Goal: Use online tool/utility: Utilize a website feature to perform a specific function

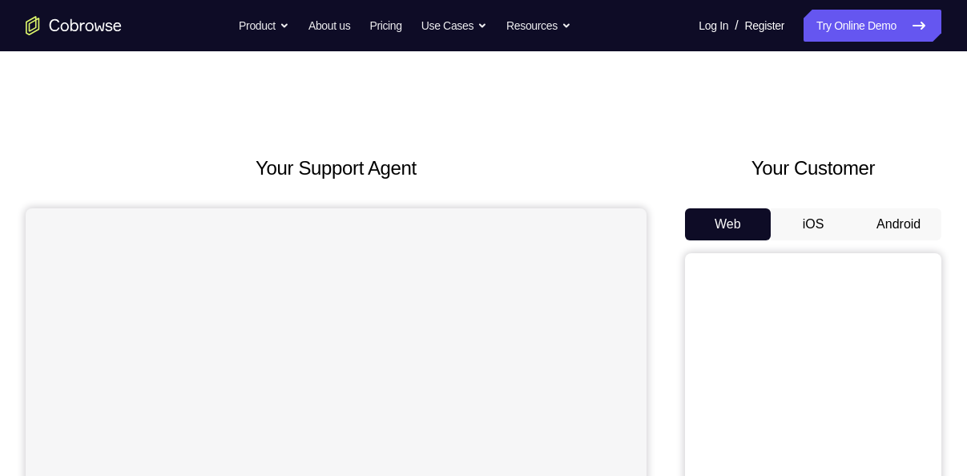
click at [896, 218] on button "Android" at bounding box center [898, 224] width 86 height 32
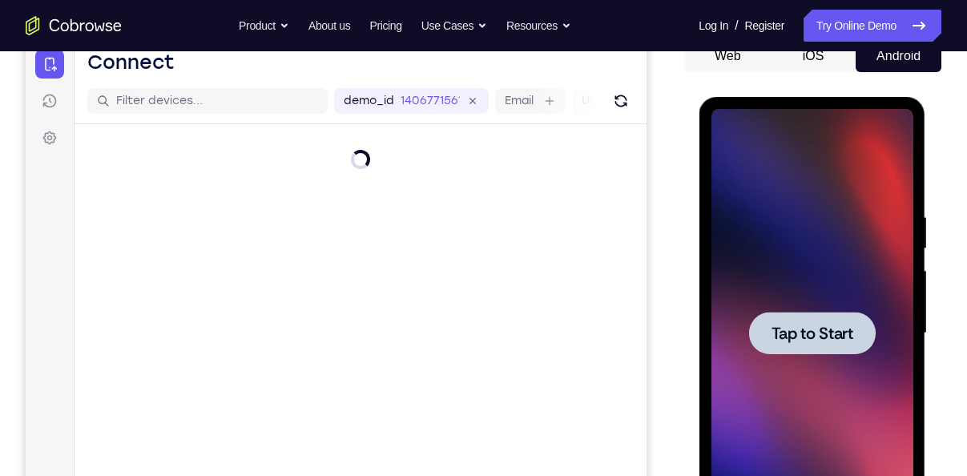
click at [825, 263] on div at bounding box center [811, 333] width 202 height 449
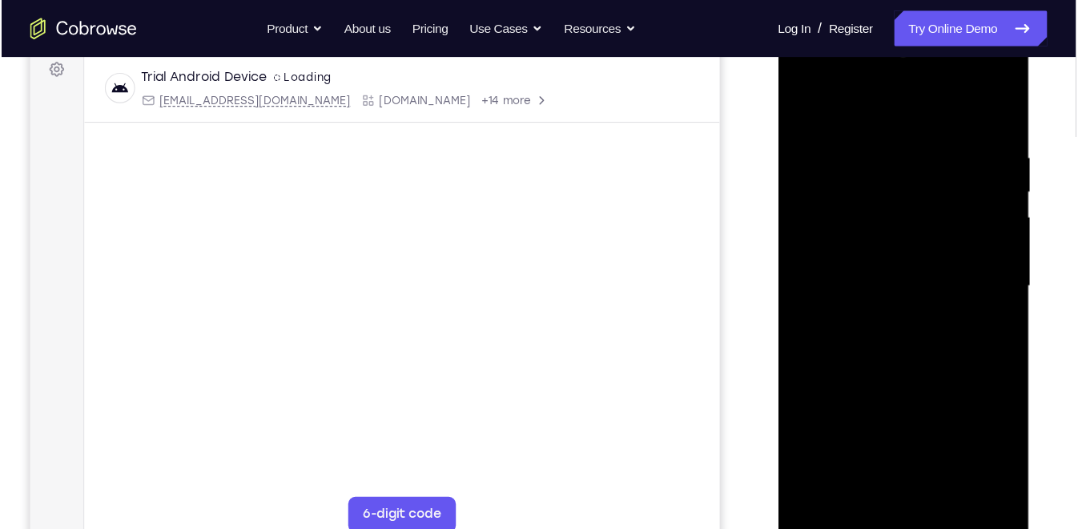
scroll to position [243, 0]
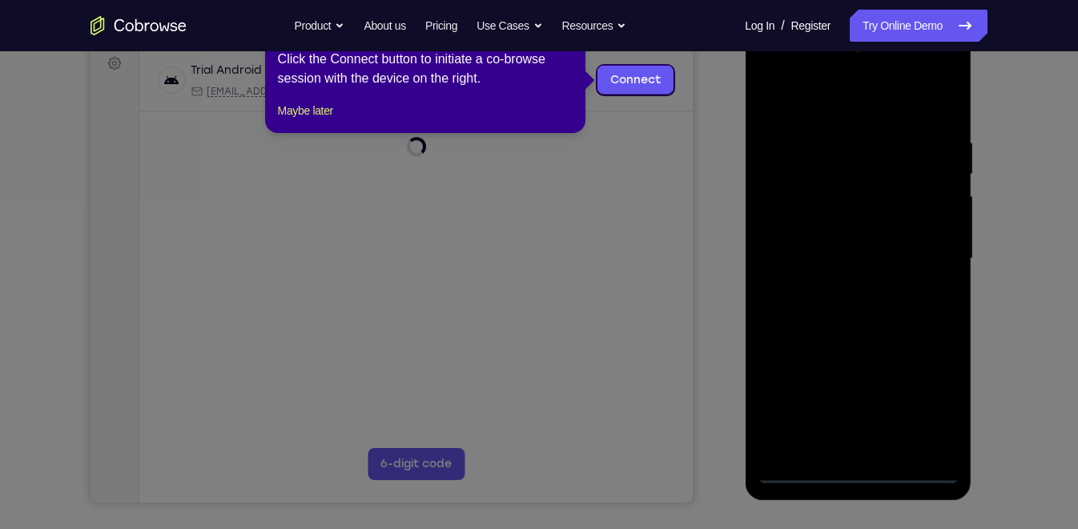
click at [804, 473] on icon at bounding box center [546, 264] width 1092 height 529
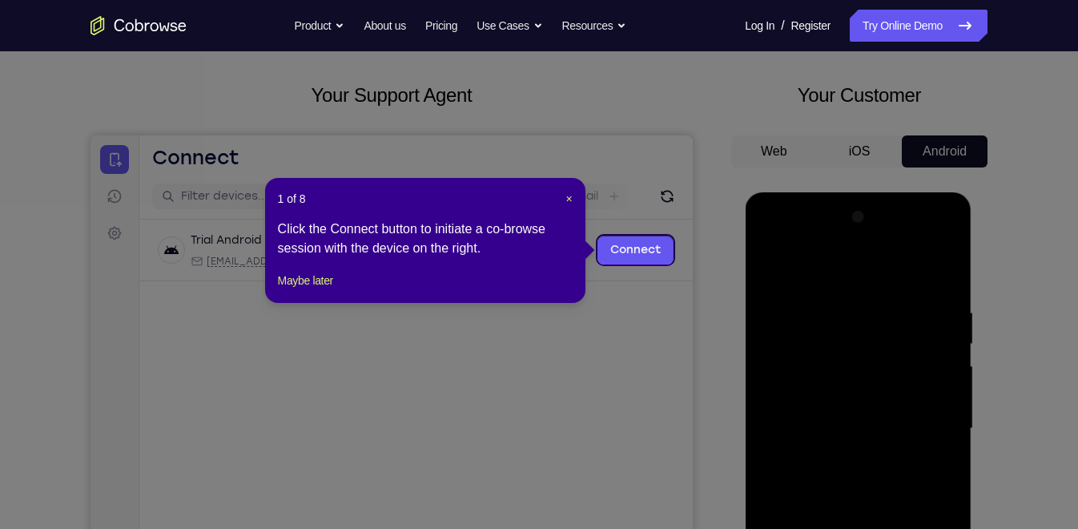
scroll to position [71, 0]
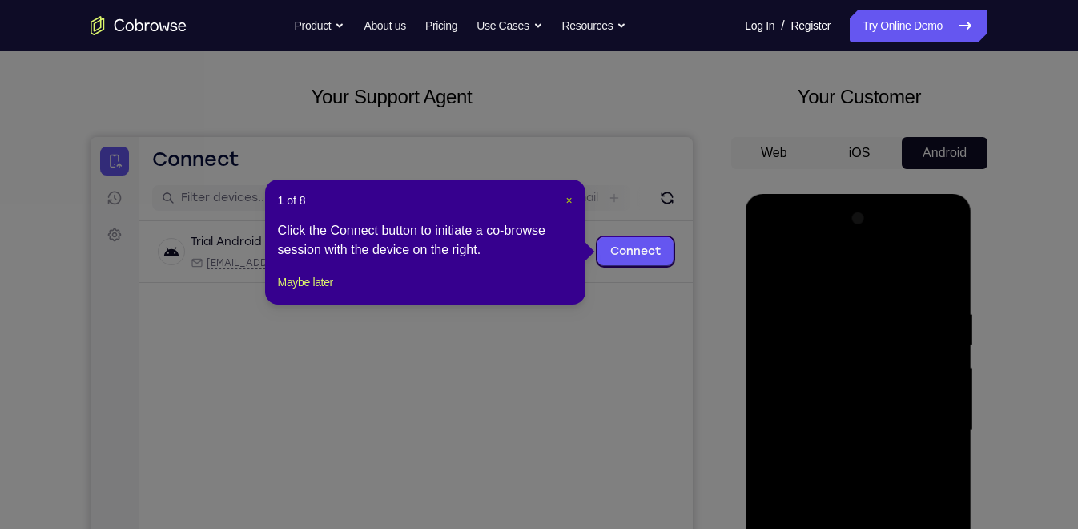
click at [565, 198] on span "×" at bounding box center [568, 200] width 6 height 13
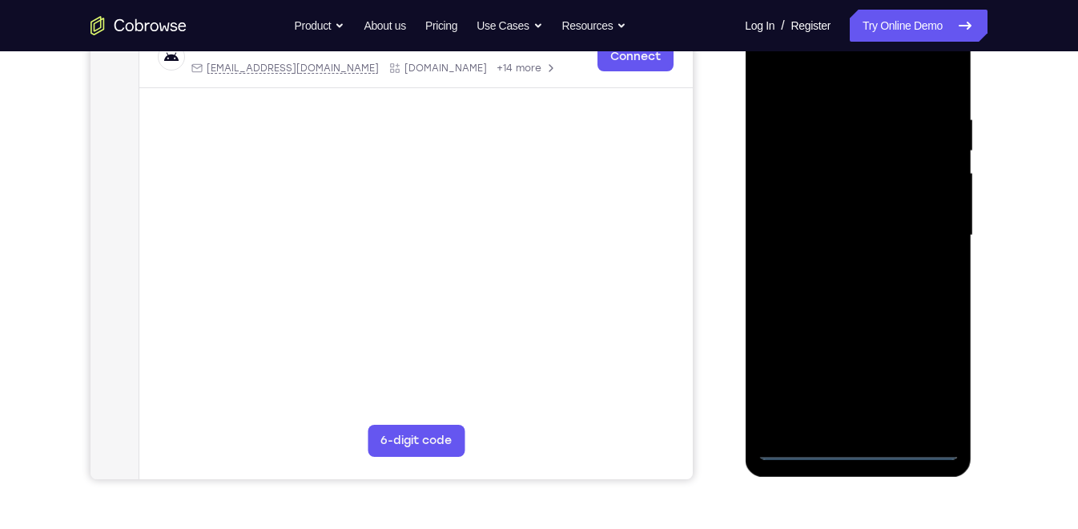
scroll to position [272, 0]
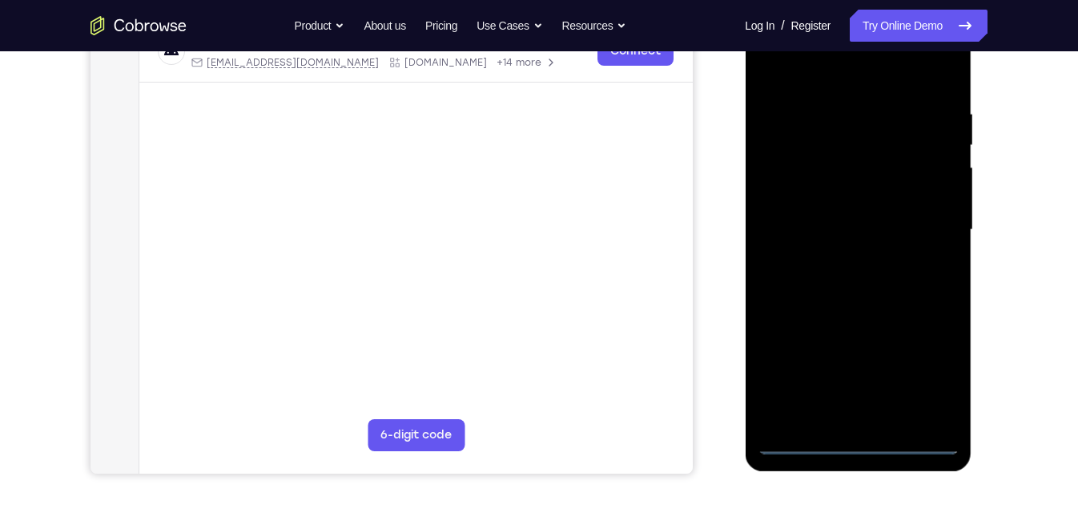
click at [802, 436] on div at bounding box center [858, 230] width 202 height 449
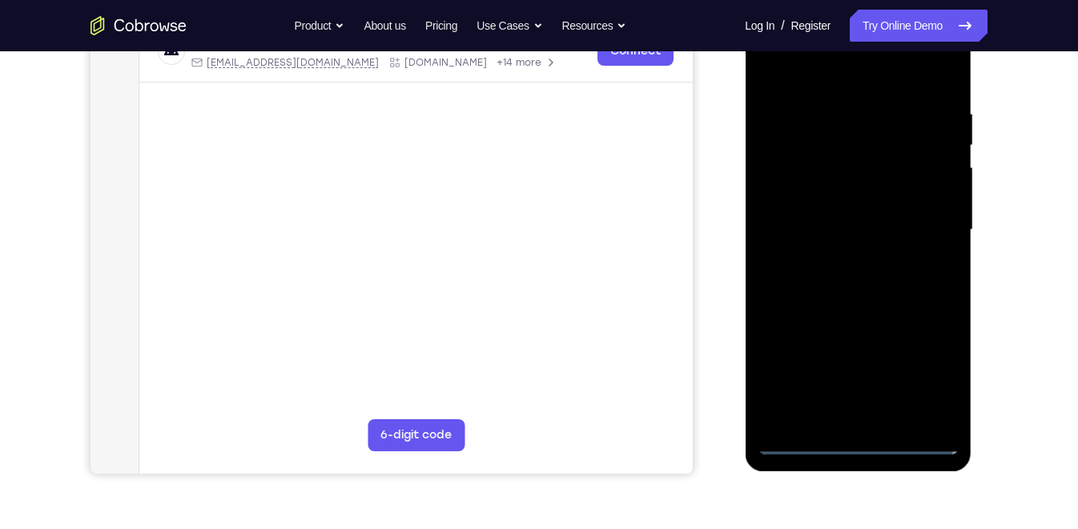
click at [801, 440] on div at bounding box center [858, 230] width 202 height 449
click at [915, 385] on div at bounding box center [858, 230] width 202 height 449
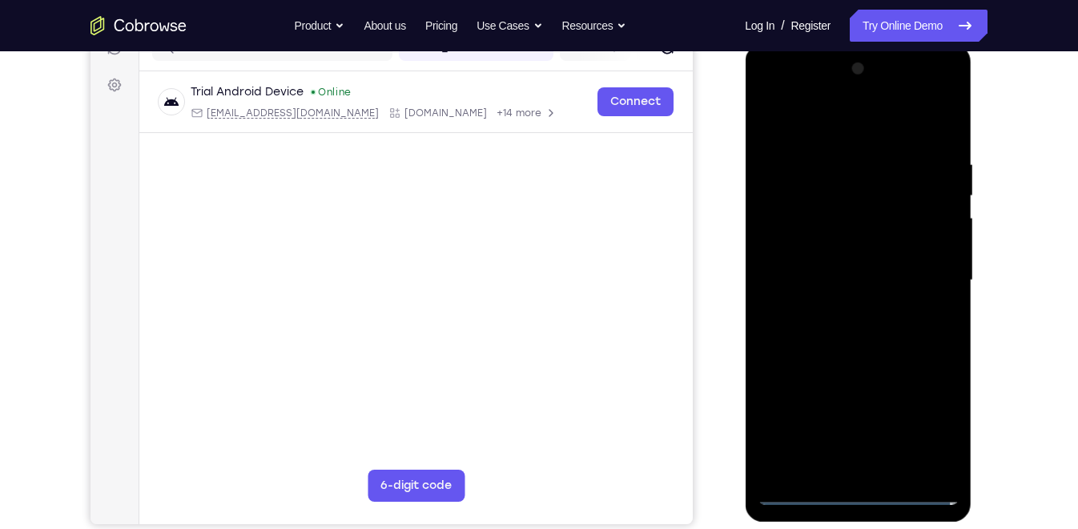
scroll to position [219, 0]
click at [862, 123] on div at bounding box center [858, 282] width 202 height 449
click at [929, 274] on div at bounding box center [858, 282] width 202 height 449
click at [843, 312] on div at bounding box center [858, 282] width 202 height 449
click at [821, 264] on div at bounding box center [858, 282] width 202 height 449
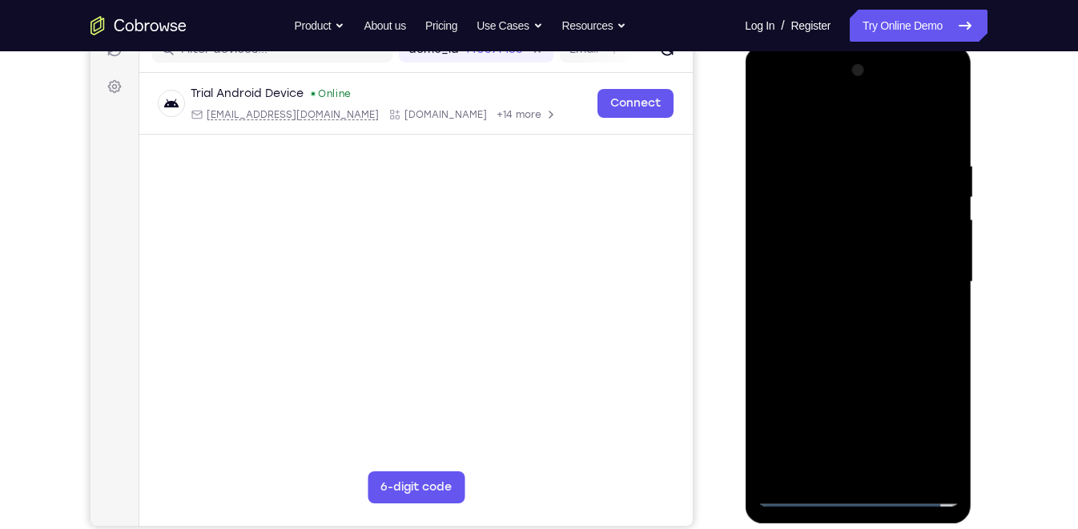
click at [801, 244] on div at bounding box center [858, 282] width 202 height 449
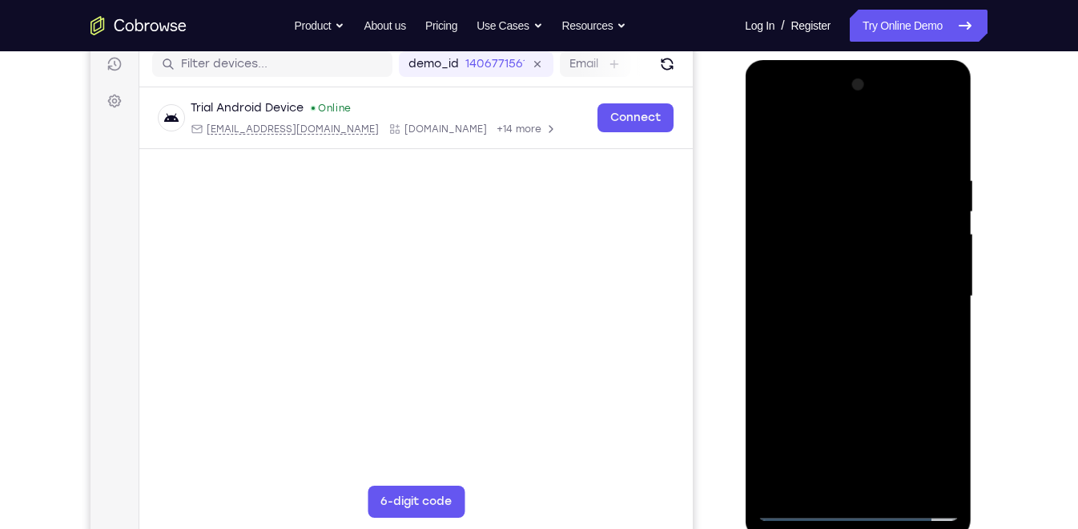
scroll to position [200, 0]
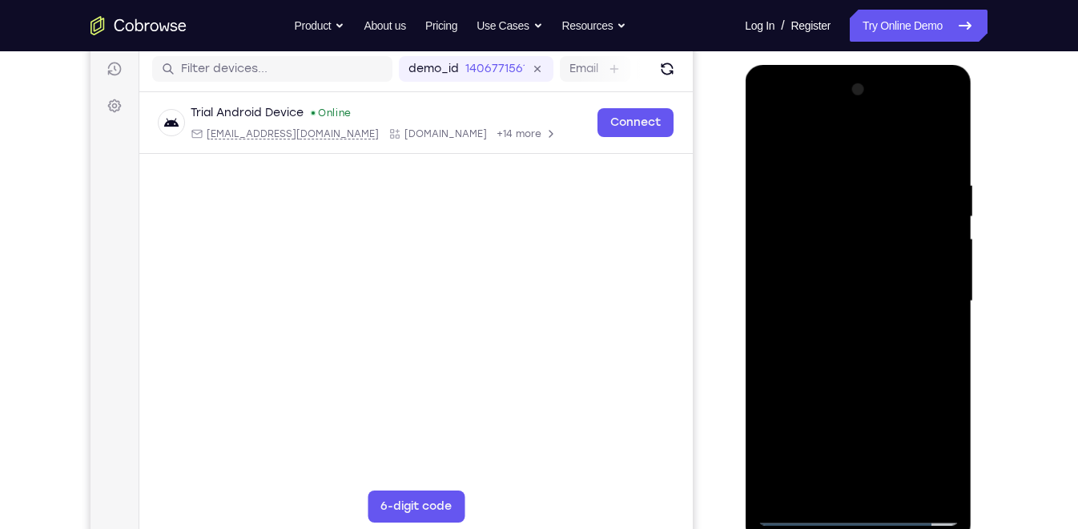
click at [818, 296] on div at bounding box center [858, 301] width 202 height 449
click at [740, 286] on div at bounding box center [859, 299] width 256 height 493
click at [801, 351] on div at bounding box center [858, 301] width 202 height 449
click at [857, 344] on div at bounding box center [858, 301] width 202 height 449
click at [939, 321] on div at bounding box center [858, 301] width 202 height 449
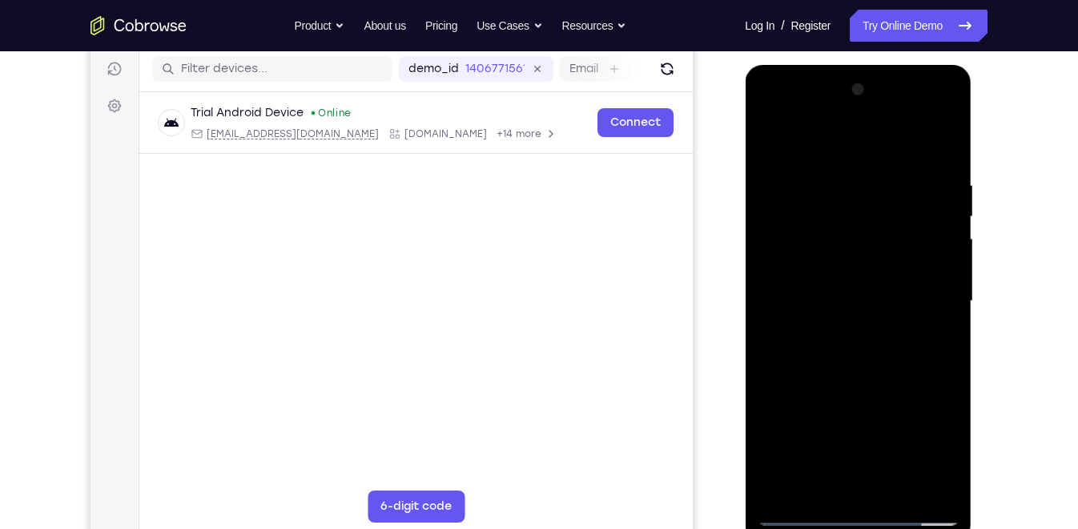
click at [885, 360] on div at bounding box center [858, 301] width 202 height 449
drag, startPoint x: 885, startPoint y: 360, endPoint x: 885, endPoint y: 315, distance: 45.7
click at [885, 315] on div at bounding box center [858, 301] width 202 height 449
drag, startPoint x: 880, startPoint y: 259, endPoint x: 896, endPoint y: 344, distance: 85.6
click at [896, 344] on div at bounding box center [858, 301] width 202 height 449
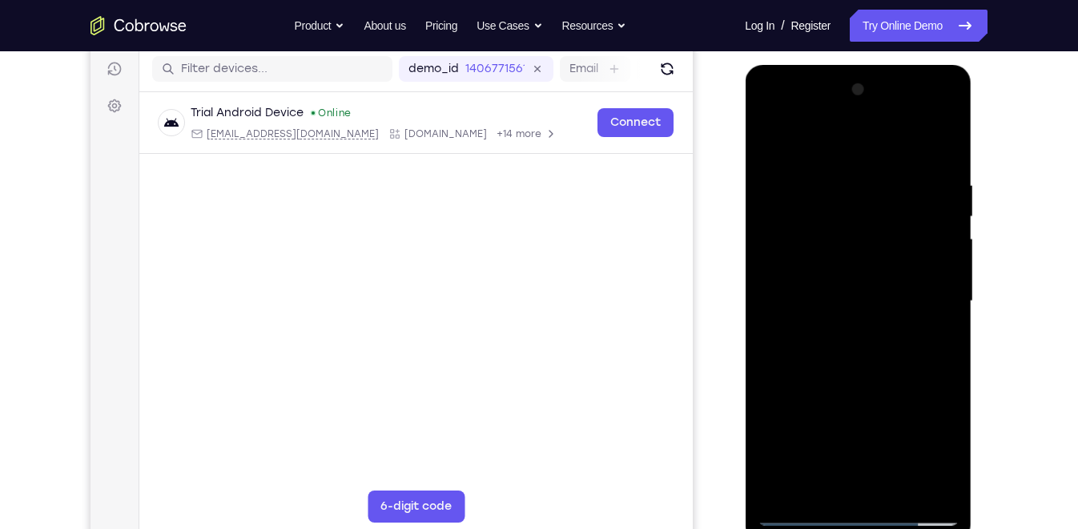
click at [890, 191] on div at bounding box center [858, 301] width 202 height 449
click at [939, 144] on div at bounding box center [858, 301] width 202 height 449
click at [952, 139] on div at bounding box center [858, 301] width 202 height 449
click at [768, 142] on div at bounding box center [858, 301] width 202 height 449
drag, startPoint x: 937, startPoint y: 179, endPoint x: 787, endPoint y: 191, distance: 150.2
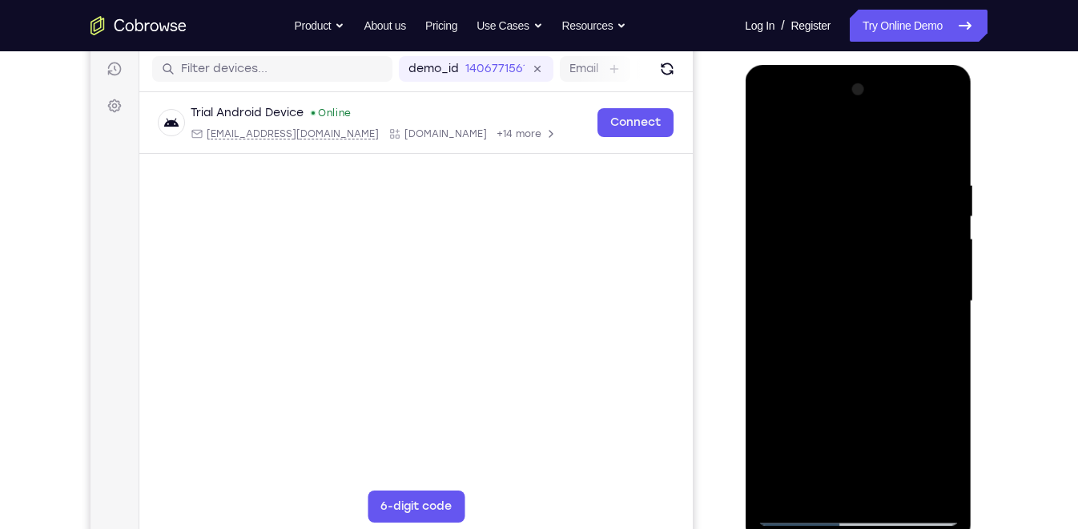
click at [787, 191] on div at bounding box center [858, 301] width 202 height 449
click at [841, 179] on div at bounding box center [858, 301] width 202 height 449
click at [940, 144] on div at bounding box center [858, 301] width 202 height 449
click at [933, 175] on div at bounding box center [858, 301] width 202 height 449
click at [940, 148] on div at bounding box center [858, 301] width 202 height 449
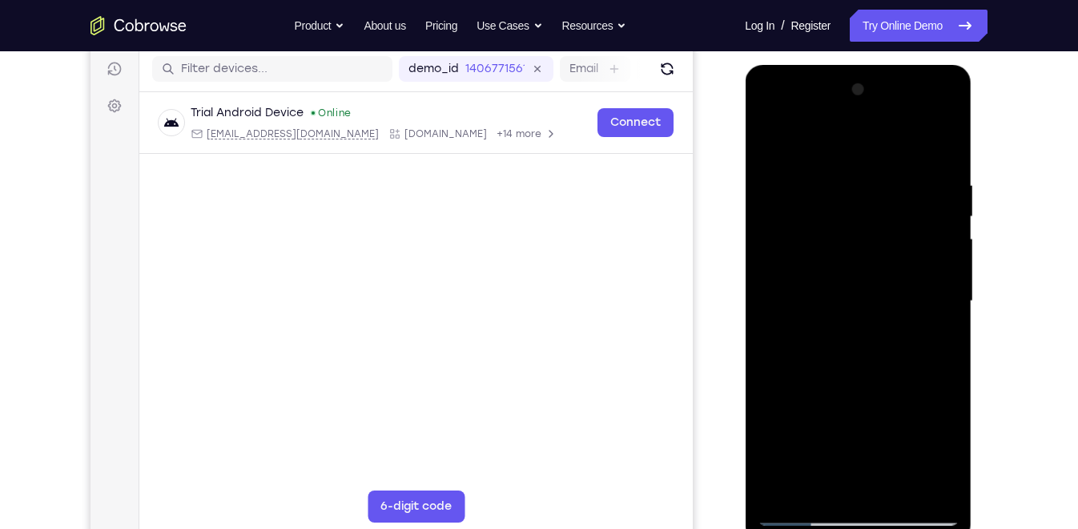
drag, startPoint x: 931, startPoint y: 167, endPoint x: 805, endPoint y: 177, distance: 126.1
click at [805, 177] on div at bounding box center [858, 301] width 202 height 449
drag, startPoint x: 905, startPoint y: 177, endPoint x: 846, endPoint y: 187, distance: 60.0
click at [846, 187] on div at bounding box center [858, 301] width 202 height 449
click at [856, 183] on div at bounding box center [858, 301] width 202 height 449
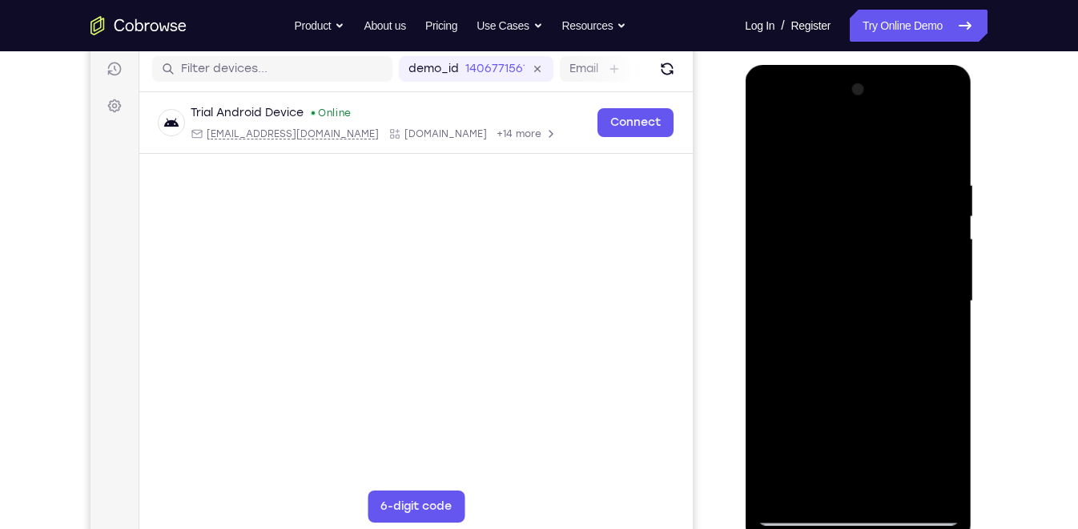
click at [944, 147] on div at bounding box center [858, 301] width 202 height 449
drag, startPoint x: 907, startPoint y: 169, endPoint x: 807, endPoint y: 176, distance: 101.2
click at [807, 176] on div at bounding box center [858, 301] width 202 height 449
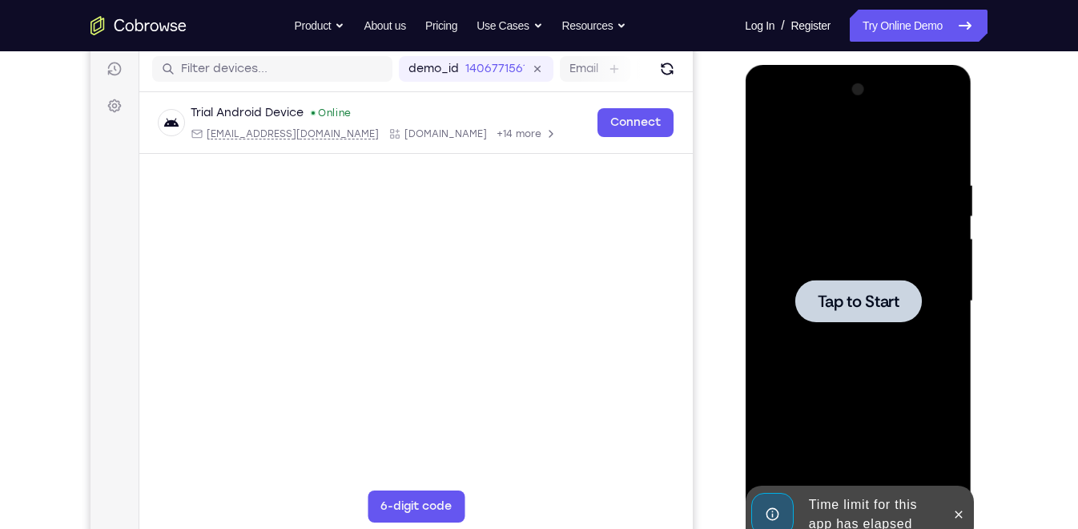
click at [887, 348] on div at bounding box center [858, 301] width 202 height 449
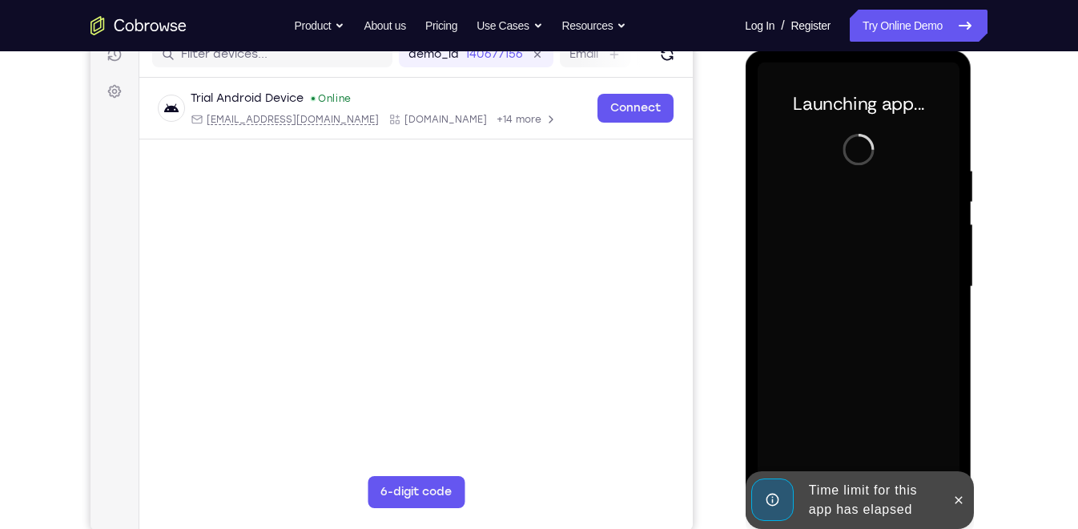
scroll to position [217, 0]
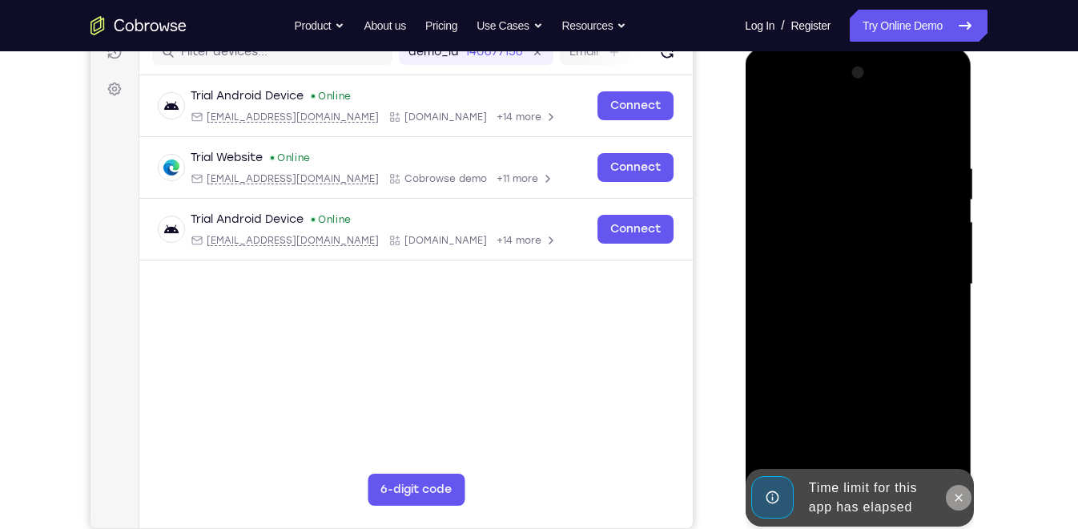
click at [951, 475] on icon at bounding box center [957, 497] width 13 height 13
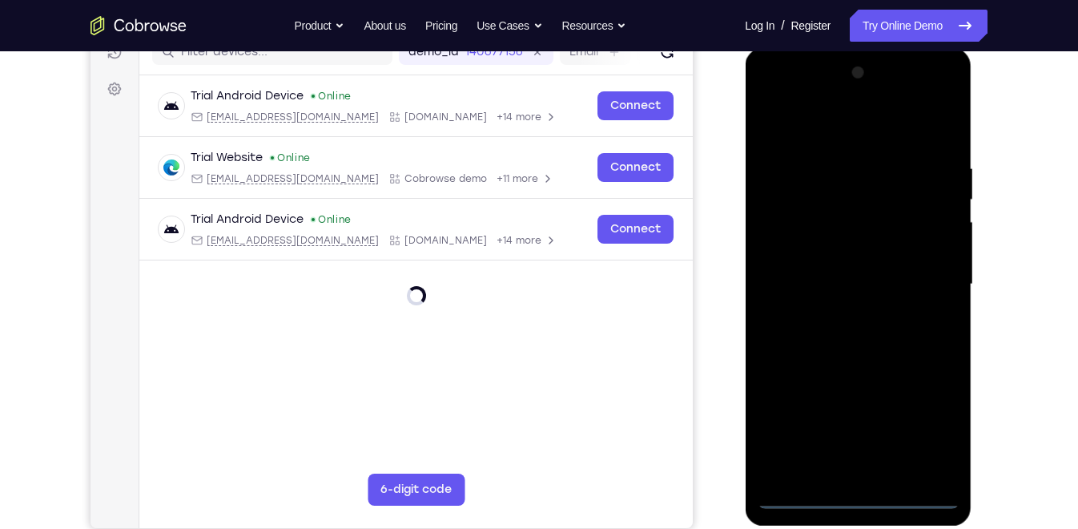
click at [795, 475] on div at bounding box center [858, 284] width 202 height 449
click at [935, 434] on div at bounding box center [858, 284] width 202 height 449
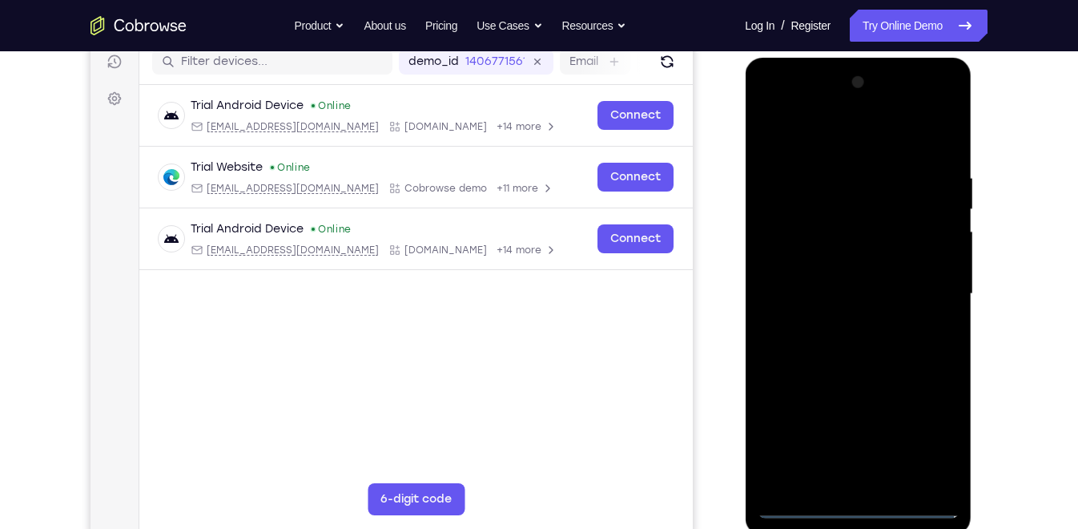
scroll to position [206, 0]
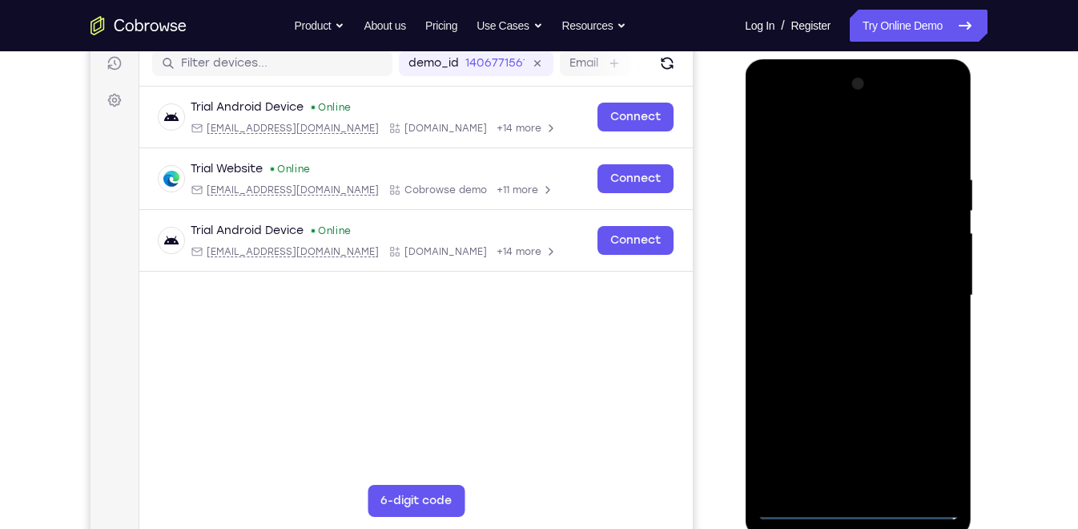
click at [862, 141] on div at bounding box center [858, 295] width 202 height 449
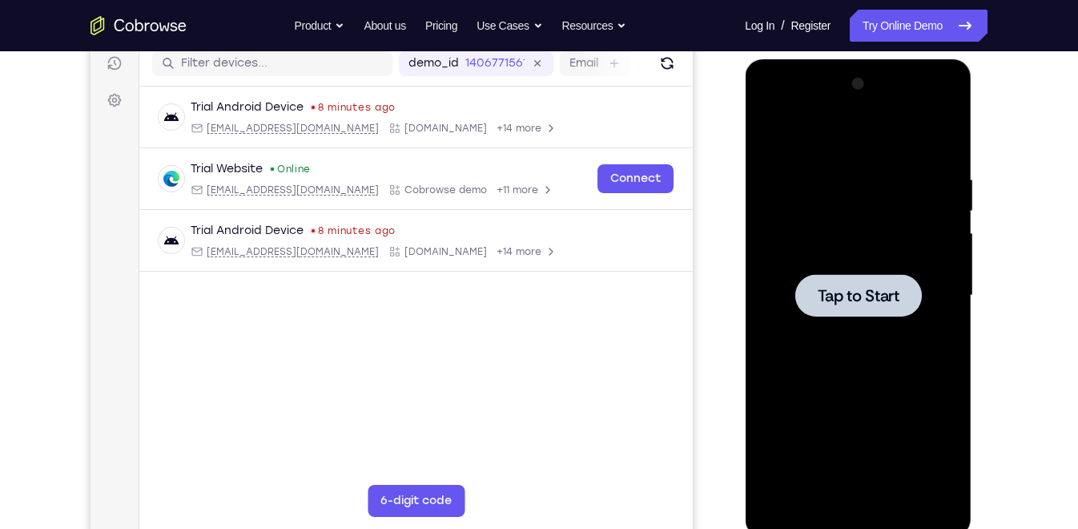
click at [864, 263] on div at bounding box center [858, 295] width 202 height 449
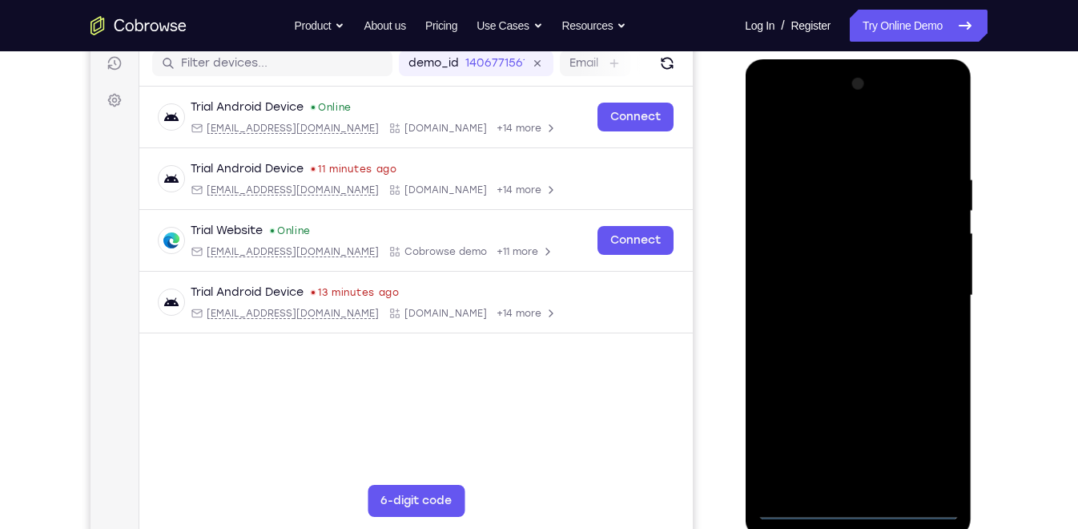
click at [802, 475] on div at bounding box center [858, 295] width 202 height 449
click at [923, 435] on div at bounding box center [858, 295] width 202 height 449
click at [859, 127] on div at bounding box center [858, 295] width 202 height 449
click at [848, 133] on div at bounding box center [858, 295] width 202 height 449
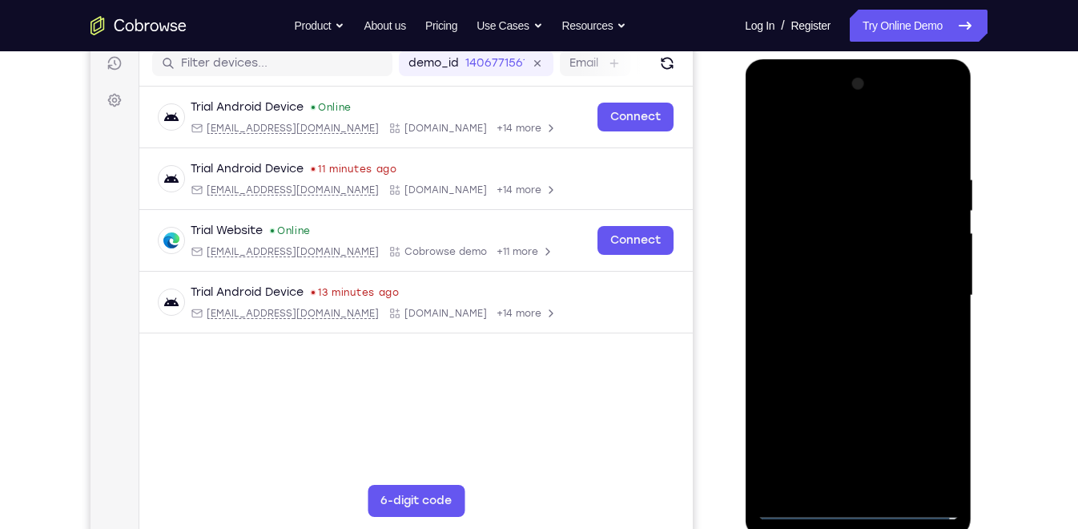
click at [915, 294] on div at bounding box center [858, 295] width 202 height 449
click at [835, 325] on div at bounding box center [858, 295] width 202 height 449
click at [838, 282] on div at bounding box center [858, 295] width 202 height 449
click at [823, 268] on div at bounding box center [858, 295] width 202 height 449
click at [800, 185] on div at bounding box center [858, 295] width 202 height 449
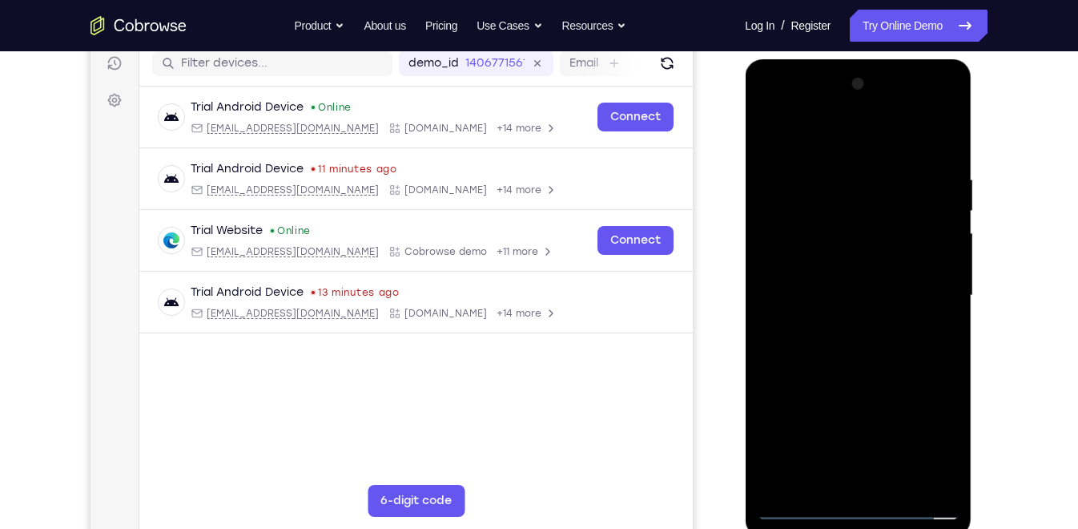
click at [799, 208] on div at bounding box center [858, 295] width 202 height 449
click at [817, 345] on div at bounding box center [858, 295] width 202 height 449
click at [855, 364] on div at bounding box center [858, 295] width 202 height 449
click at [905, 475] on div at bounding box center [858, 295] width 202 height 449
click at [848, 386] on div at bounding box center [858, 295] width 202 height 449
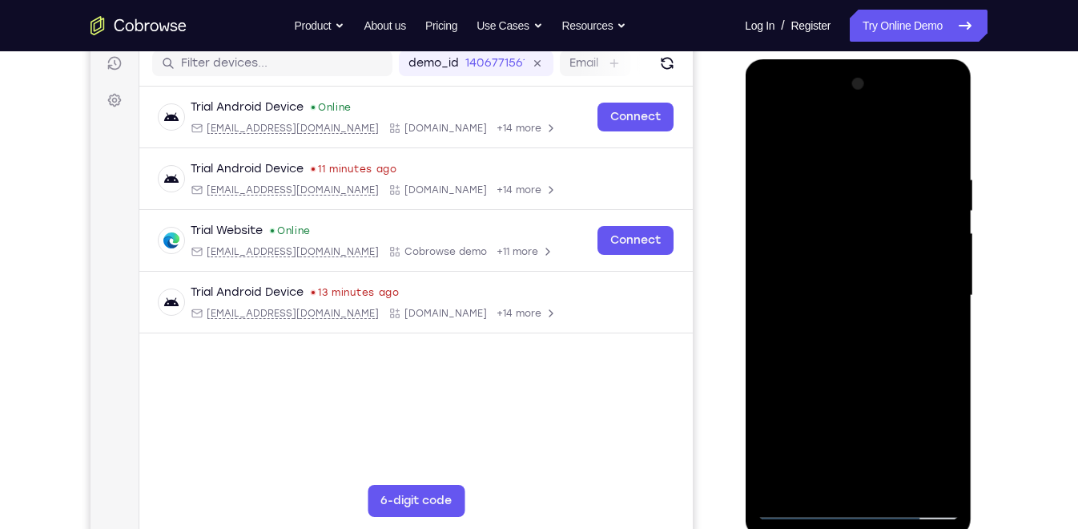
click at [856, 274] on div at bounding box center [858, 295] width 202 height 449
click at [807, 474] on div at bounding box center [858, 295] width 202 height 449
drag, startPoint x: 925, startPoint y: 224, endPoint x: 923, endPoint y: 284, distance: 59.3
click at [923, 284] on div at bounding box center [858, 295] width 202 height 449
drag, startPoint x: 923, startPoint y: 284, endPoint x: 944, endPoint y: 142, distance: 143.3
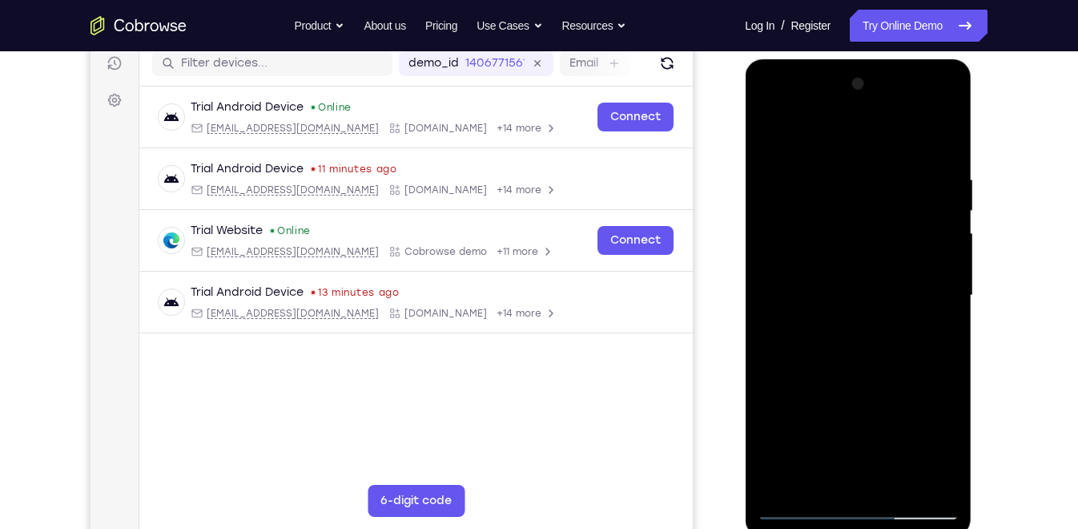
click at [944, 142] on div at bounding box center [858, 295] width 202 height 449
click at [862, 329] on div at bounding box center [858, 295] width 202 height 449
click at [856, 329] on div at bounding box center [858, 295] width 202 height 449
click at [947, 449] on div at bounding box center [858, 295] width 202 height 449
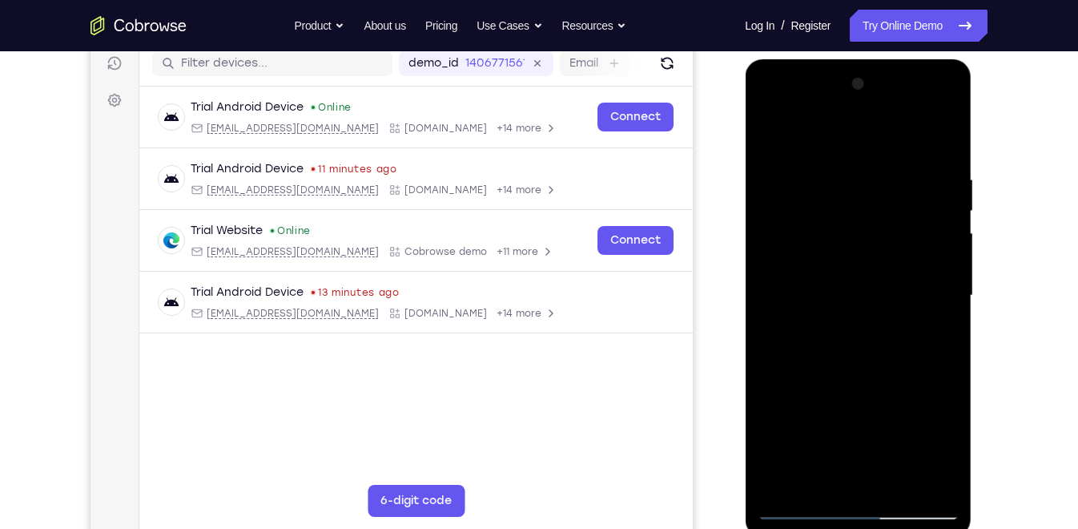
click at [947, 449] on div at bounding box center [858, 295] width 202 height 449
click at [936, 335] on div at bounding box center [858, 295] width 202 height 449
drag, startPoint x: 900, startPoint y: 235, endPoint x: 901, endPoint y: 276, distance: 40.9
click at [901, 276] on div at bounding box center [858, 295] width 202 height 449
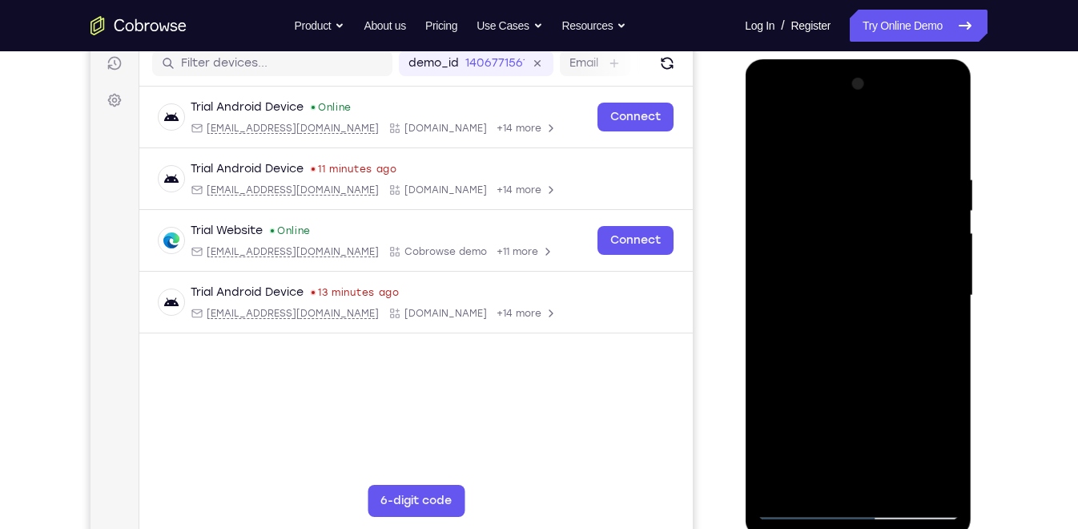
drag, startPoint x: 907, startPoint y: 234, endPoint x: 898, endPoint y: 354, distance: 120.5
click at [898, 354] on div at bounding box center [858, 295] width 202 height 449
drag, startPoint x: 918, startPoint y: 263, endPoint x: 919, endPoint y: 233, distance: 30.5
click at [919, 233] on div at bounding box center [858, 295] width 202 height 449
drag, startPoint x: 917, startPoint y: 259, endPoint x: 931, endPoint y: 158, distance: 102.6
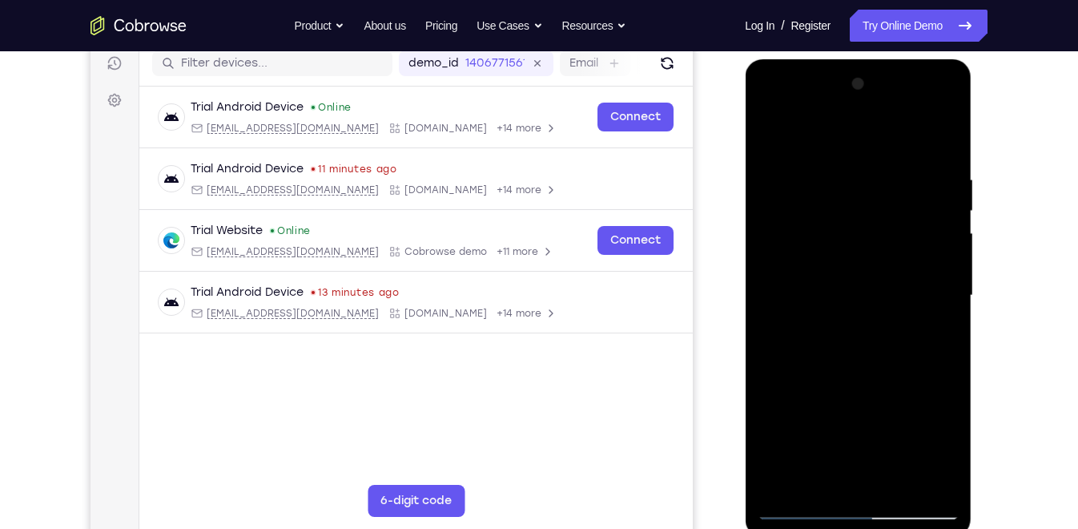
click at [931, 158] on div at bounding box center [858, 295] width 202 height 449
click at [770, 133] on div at bounding box center [858, 295] width 202 height 449
click at [775, 129] on div at bounding box center [858, 295] width 202 height 449
click at [836, 177] on div at bounding box center [858, 295] width 202 height 449
click at [939, 142] on div at bounding box center [858, 295] width 202 height 449
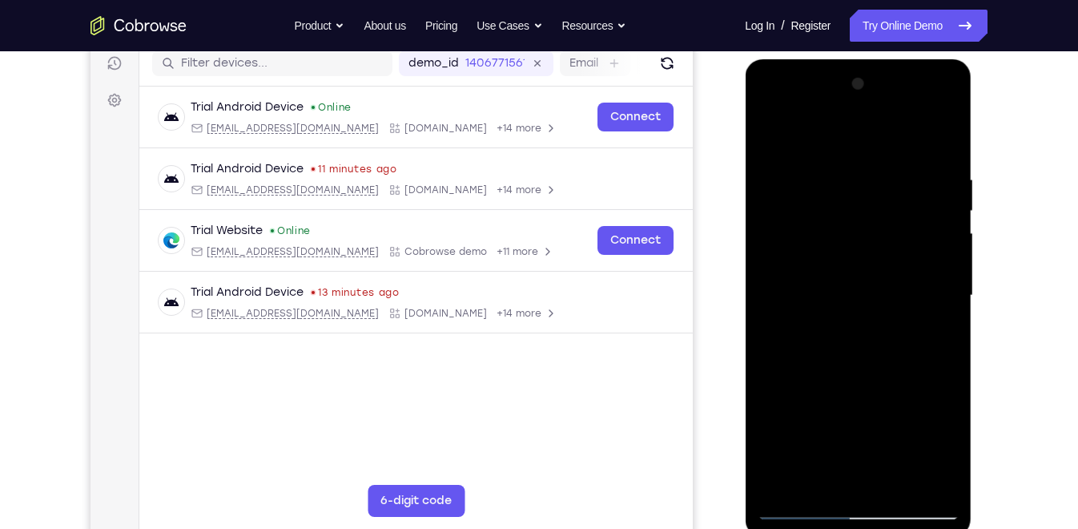
drag, startPoint x: 932, startPoint y: 368, endPoint x: 873, endPoint y: 199, distance: 179.8
click at [873, 199] on div at bounding box center [858, 295] width 202 height 449
click at [816, 386] on div at bounding box center [858, 295] width 202 height 449
click at [770, 131] on div at bounding box center [858, 295] width 202 height 449
drag, startPoint x: 875, startPoint y: 316, endPoint x: 841, endPoint y: 177, distance: 143.6
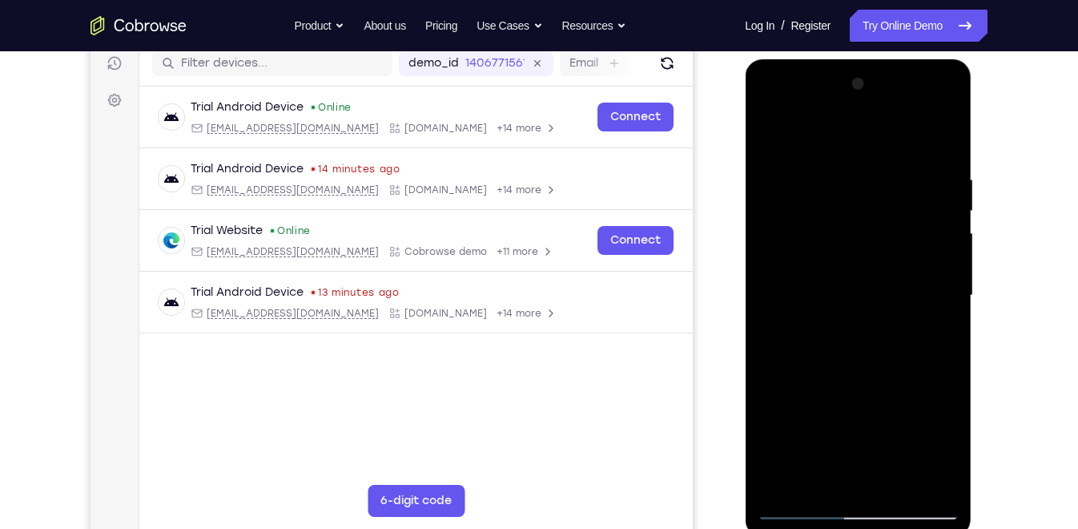
click at [841, 177] on div at bounding box center [858, 295] width 202 height 449
drag, startPoint x: 925, startPoint y: 408, endPoint x: 873, endPoint y: 153, distance: 260.0
click at [873, 153] on div at bounding box center [858, 295] width 202 height 449
click at [942, 214] on div at bounding box center [858, 295] width 202 height 449
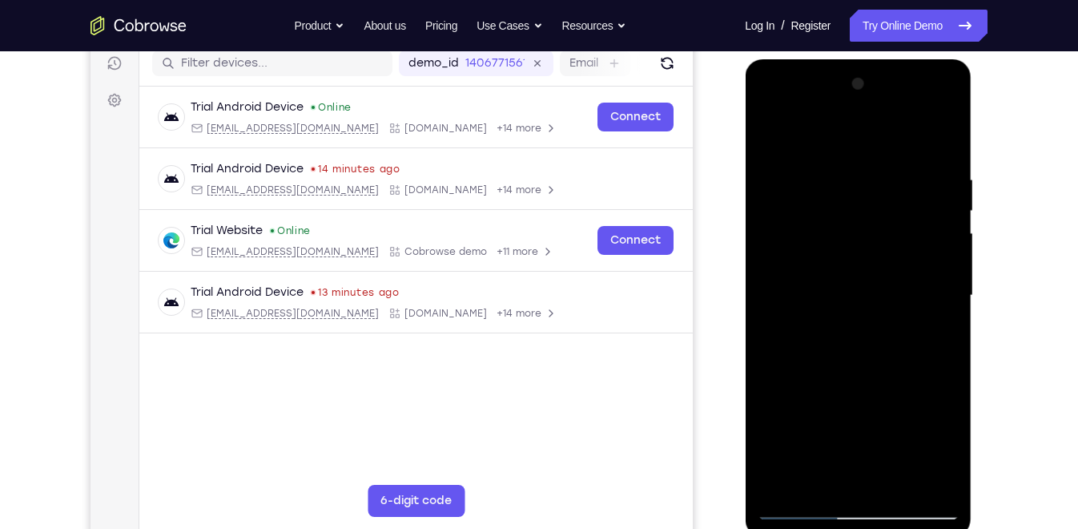
click at [948, 211] on div at bounding box center [858, 295] width 202 height 449
drag, startPoint x: 880, startPoint y: 336, endPoint x: 857, endPoint y: 195, distance: 143.7
click at [857, 195] on div at bounding box center [858, 295] width 202 height 449
drag, startPoint x: 867, startPoint y: 294, endPoint x: 797, endPoint y: 61, distance: 243.5
click at [797, 61] on div at bounding box center [858, 297] width 227 height 477
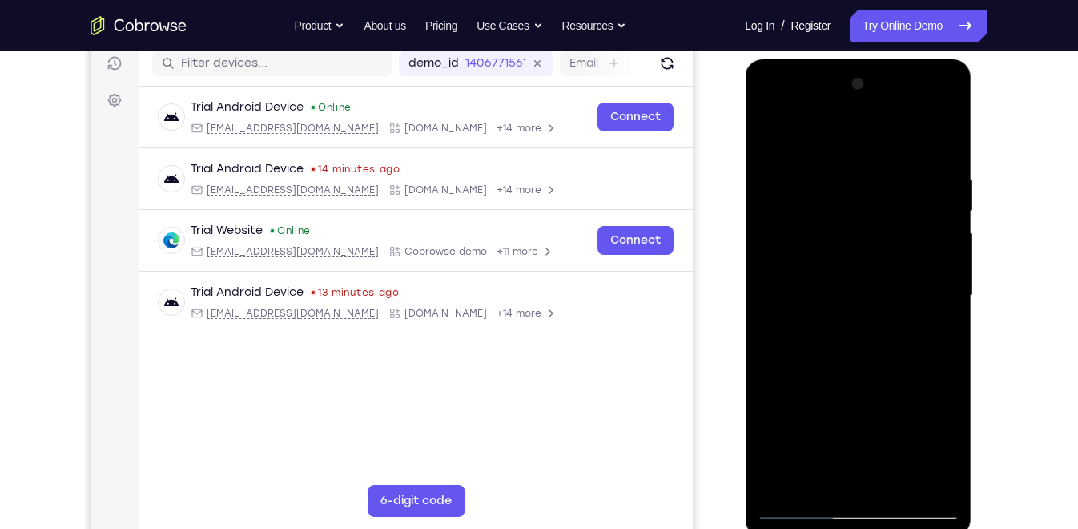
drag, startPoint x: 876, startPoint y: 309, endPoint x: 847, endPoint y: 164, distance: 148.0
click at [847, 164] on div at bounding box center [858, 295] width 202 height 449
drag, startPoint x: 888, startPoint y: 322, endPoint x: 855, endPoint y: 223, distance: 103.8
click at [855, 223] on div at bounding box center [858, 295] width 202 height 449
drag, startPoint x: 895, startPoint y: 321, endPoint x: 888, endPoint y: 283, distance: 39.0
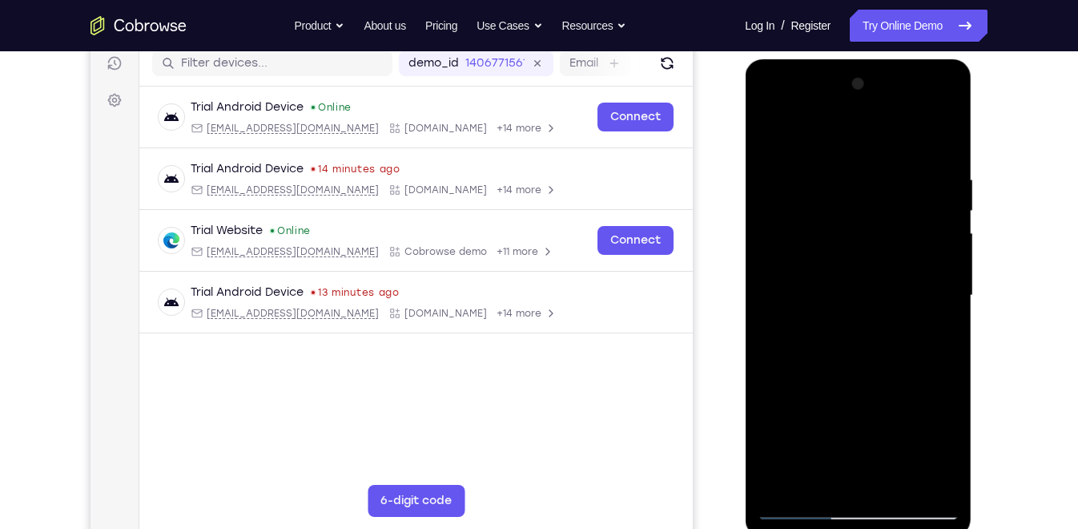
click at [888, 283] on div at bounding box center [858, 295] width 202 height 449
click at [947, 288] on div at bounding box center [858, 295] width 202 height 449
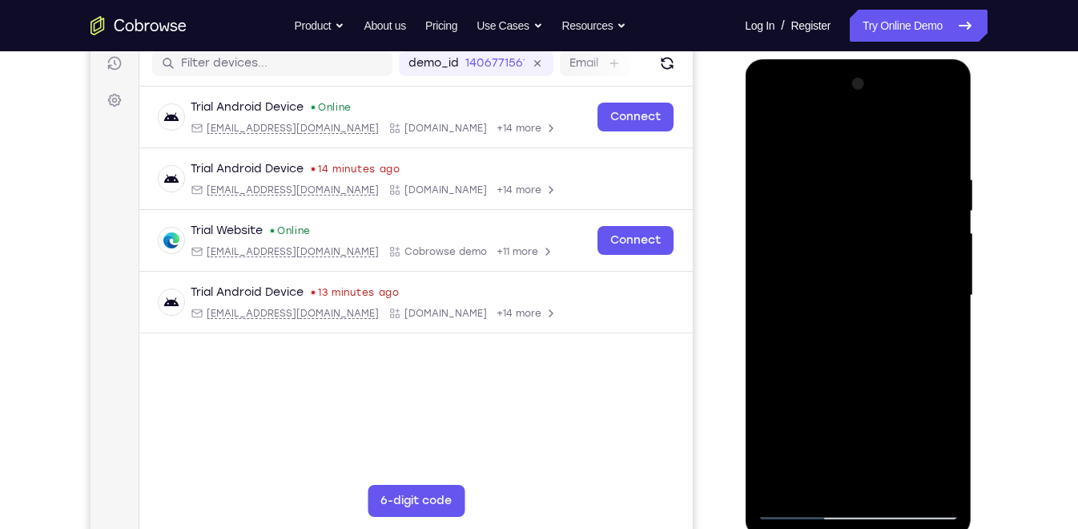
drag, startPoint x: 899, startPoint y: 331, endPoint x: 844, endPoint y: 190, distance: 151.1
click at [844, 190] on div at bounding box center [858, 295] width 202 height 449
drag, startPoint x: 884, startPoint y: 286, endPoint x: 765, endPoint y: 40, distance: 273.3
click at [765, 59] on html "Online web based iOS Simulators and Android Emulators. Run iPhone, iPad, Mobile…" at bounding box center [859, 299] width 228 height 481
drag, startPoint x: 933, startPoint y: 297, endPoint x: 937, endPoint y: 244, distance: 53.0
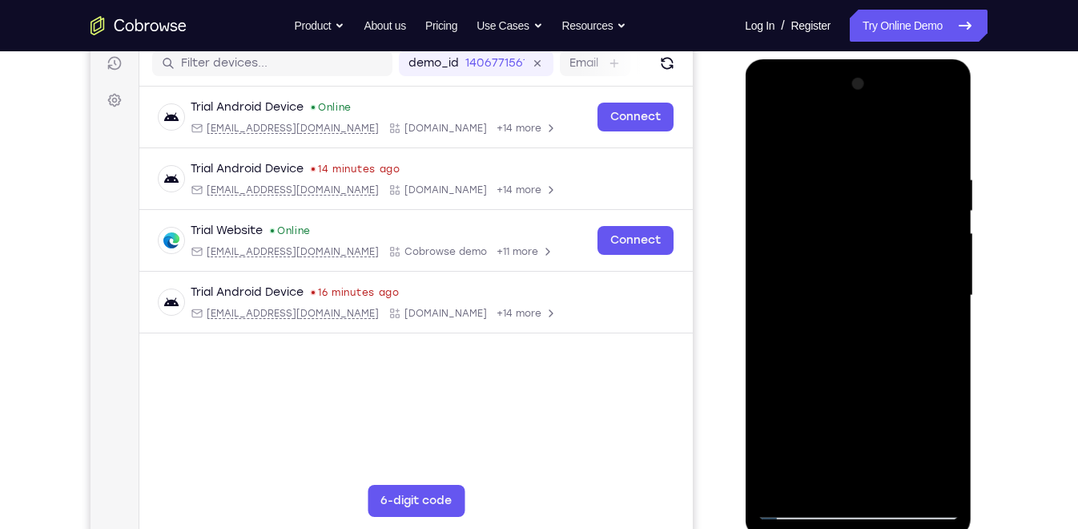
click at [937, 244] on div at bounding box center [858, 295] width 202 height 449
click at [784, 475] on div at bounding box center [858, 295] width 202 height 449
drag, startPoint x: 939, startPoint y: 159, endPoint x: 839, endPoint y: 175, distance: 101.4
click at [839, 175] on div at bounding box center [858, 295] width 202 height 449
click at [887, 175] on div at bounding box center [858, 295] width 202 height 449
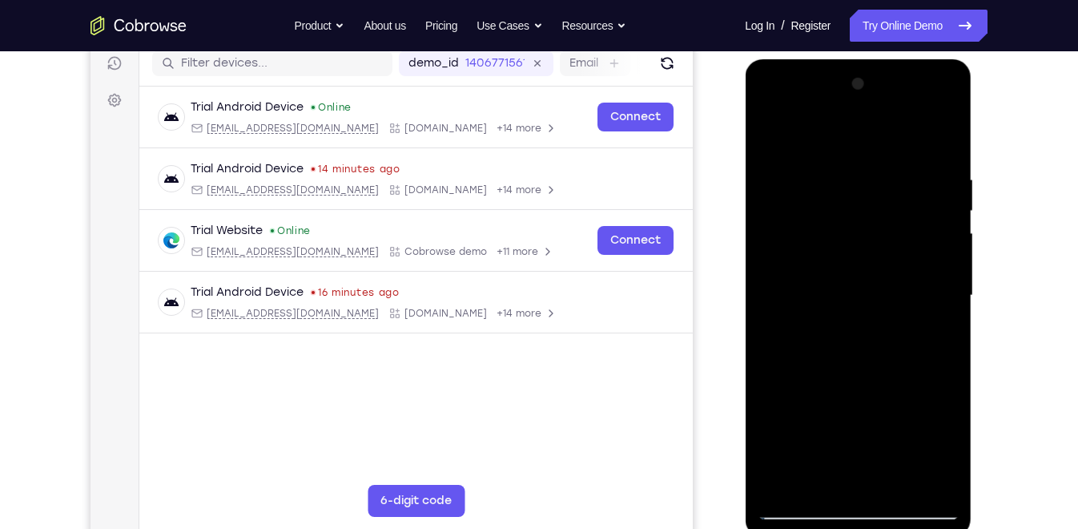
click at [947, 142] on div at bounding box center [858, 295] width 202 height 449
drag, startPoint x: 921, startPoint y: 174, endPoint x: 766, endPoint y: 201, distance: 157.7
click at [766, 201] on div at bounding box center [858, 295] width 202 height 449
drag, startPoint x: 881, startPoint y: 159, endPoint x: 761, endPoint y: 164, distance: 120.2
click at [761, 164] on div at bounding box center [858, 295] width 202 height 449
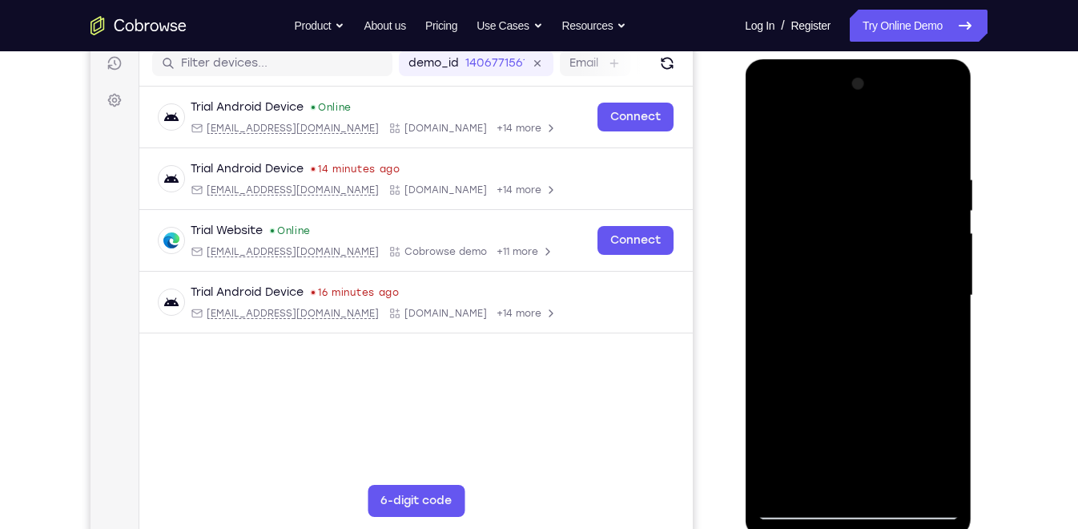
click at [867, 174] on div at bounding box center [858, 295] width 202 height 449
